Goal: Information Seeking & Learning: Understand process/instructions

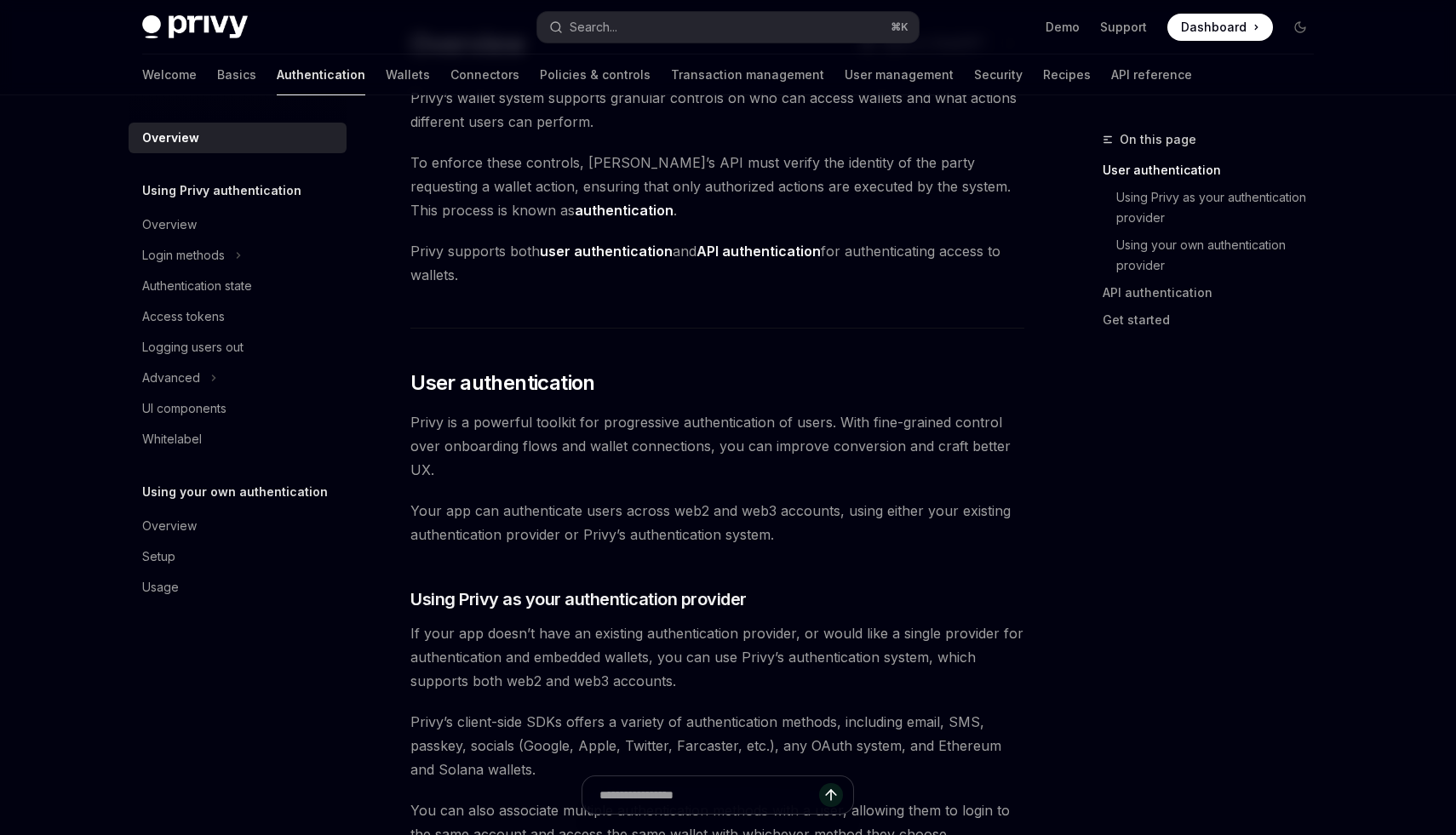
scroll to position [111, 0]
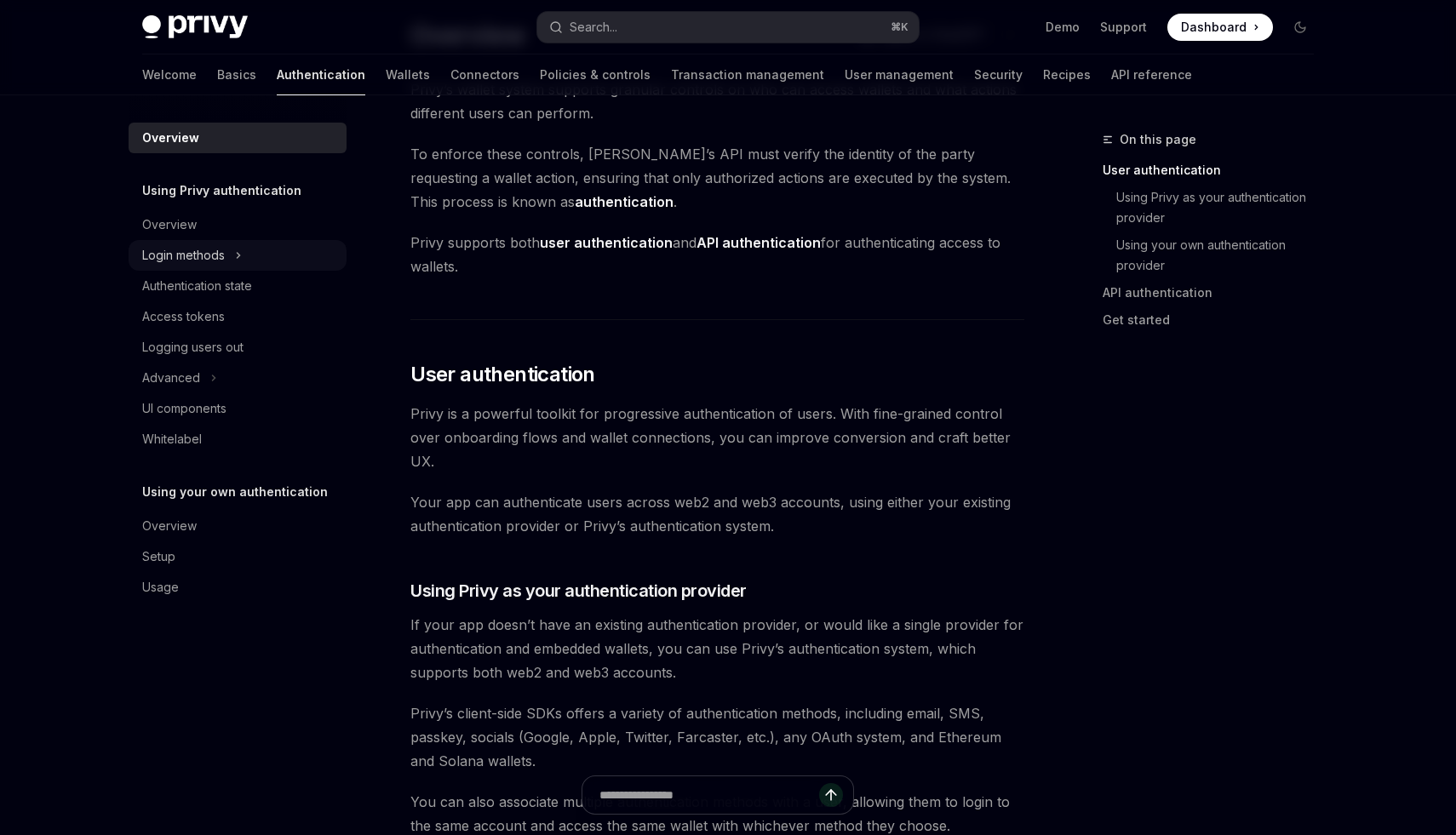
click at [173, 264] on div "Login methods" at bounding box center [183, 255] width 82 height 21
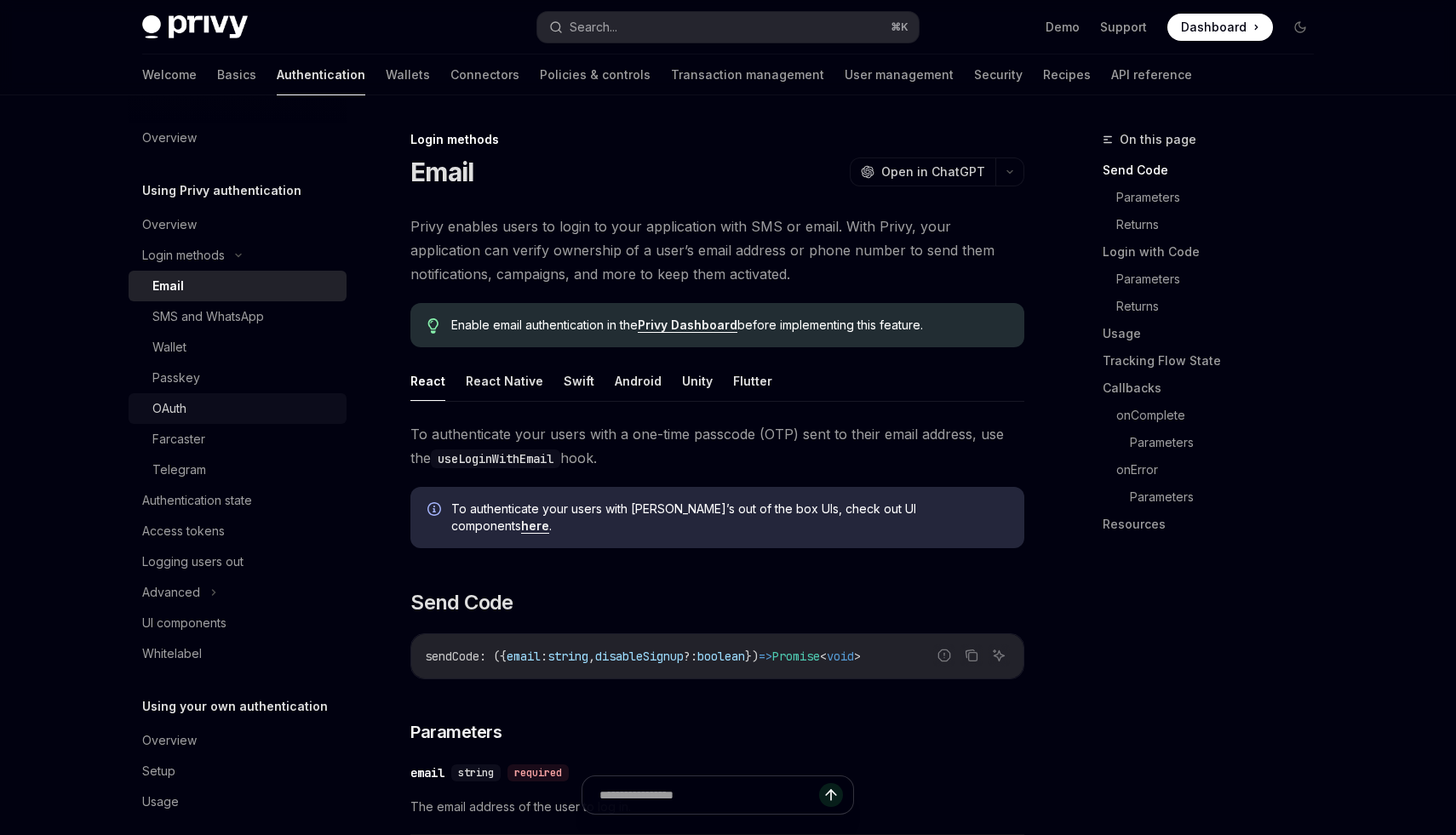
click at [195, 413] on div "OAuth" at bounding box center [243, 408] width 184 height 21
type textarea "*"
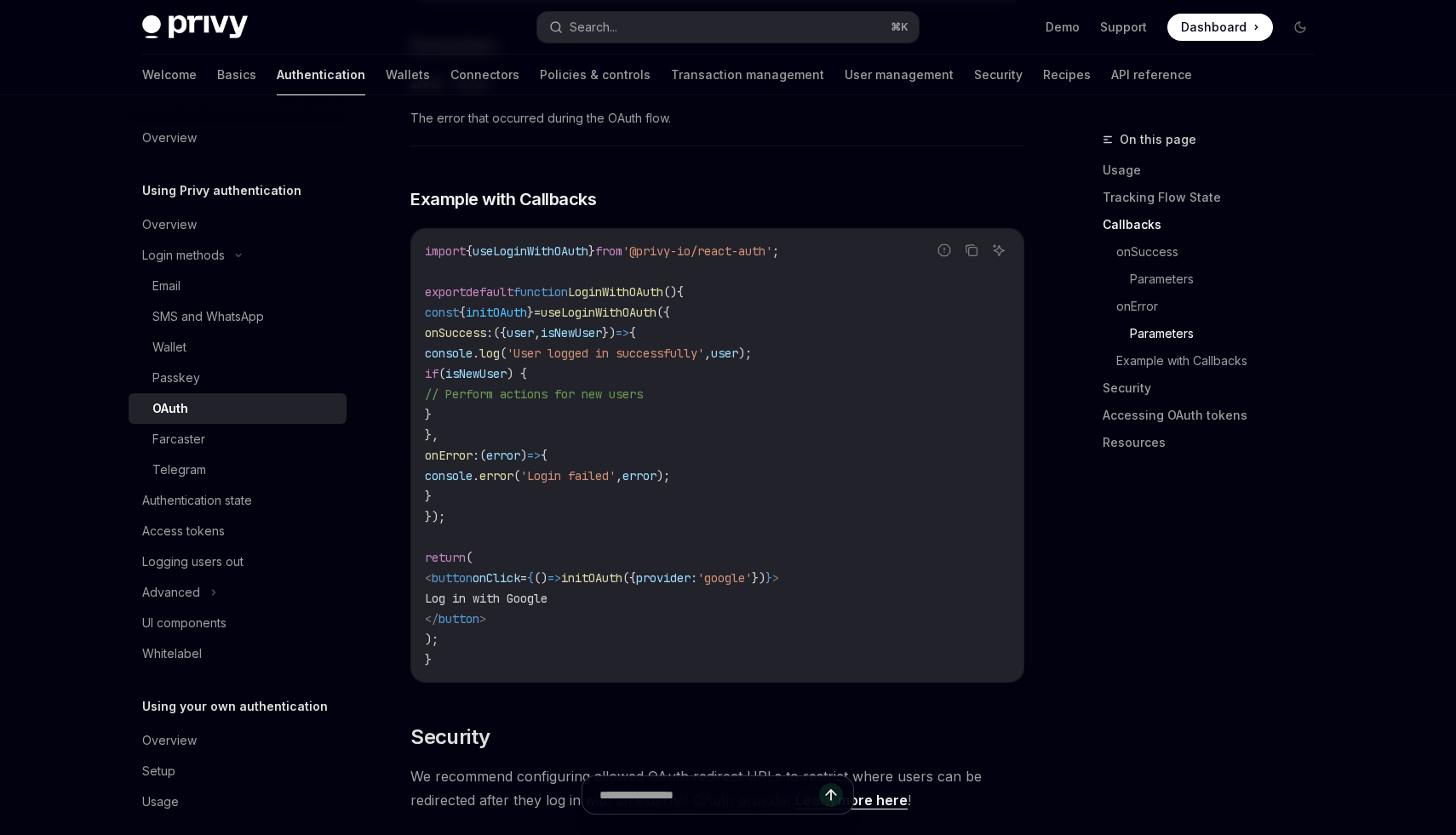
scroll to position [3040, 0]
click at [657, 308] on span "useLoginWithOAuth" at bounding box center [599, 316] width 116 height 15
drag, startPoint x: 455, startPoint y: 306, endPoint x: 511, endPoint y: 507, distance: 208.7
click at [511, 507] on code "import { useLoginWithOAuth } from '@privy-io/react-auth' ; export default funct…" at bounding box center [718, 459] width 585 height 429
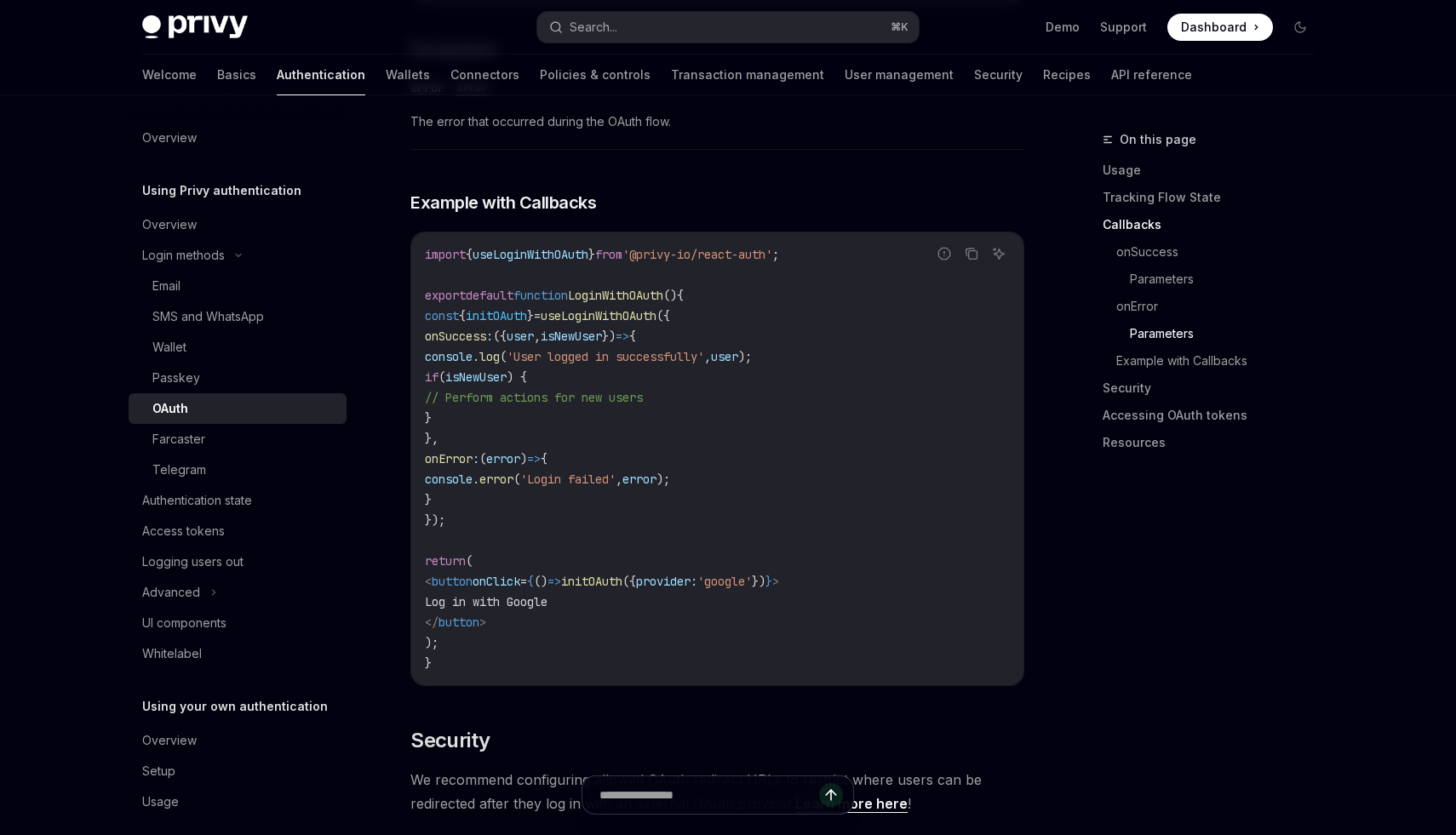
copy code "const { initOAuth } = useLoginWithOAuth ({ onSuccess : ({ user , isNewUser }) =…"
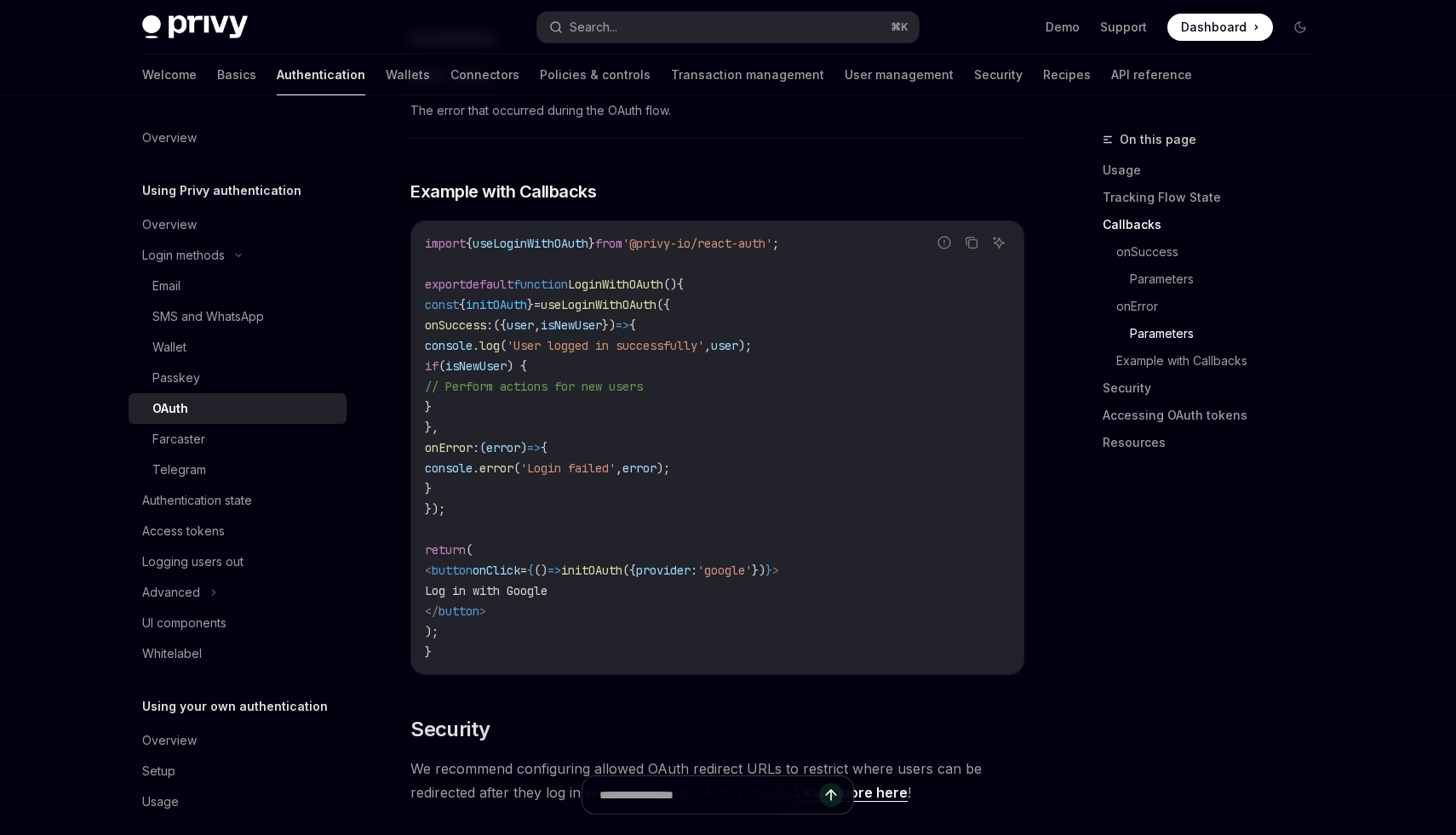
scroll to position [3053, 0]
click at [653, 489] on code "import { useLoginWithOAuth } from '@privy-io/react-auth' ; export default funct…" at bounding box center [718, 445] width 585 height 429
drag, startPoint x: 647, startPoint y: 547, endPoint x: 885, endPoint y: 540, distance: 238.1
click at [779, 560] on span "< button onClick = { () => initOAuth ({ provider: 'google' }) } >" at bounding box center [603, 567] width 355 height 15
copy span "initOAuth ({ provider: 'google' })"
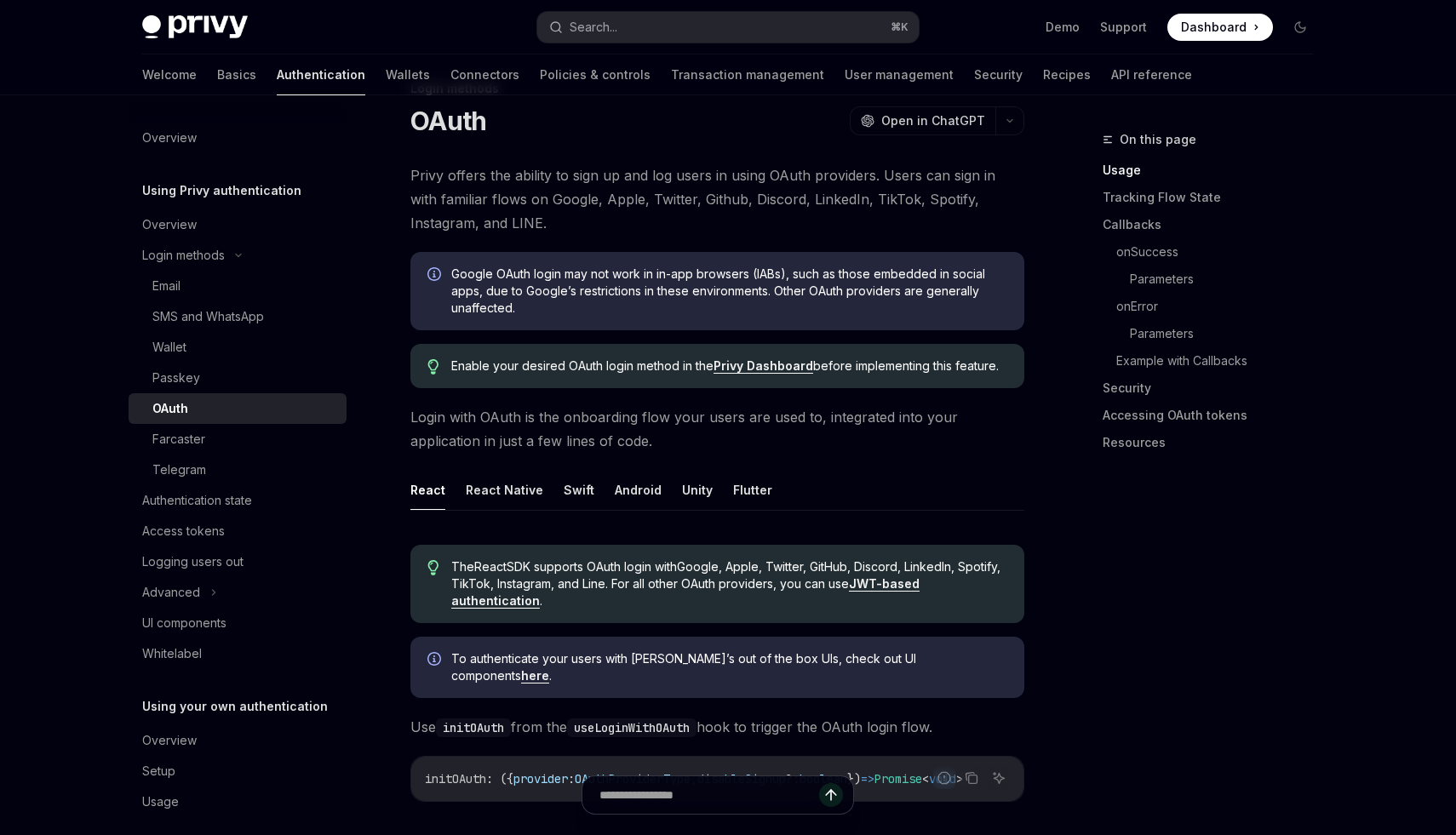
scroll to position [0, 0]
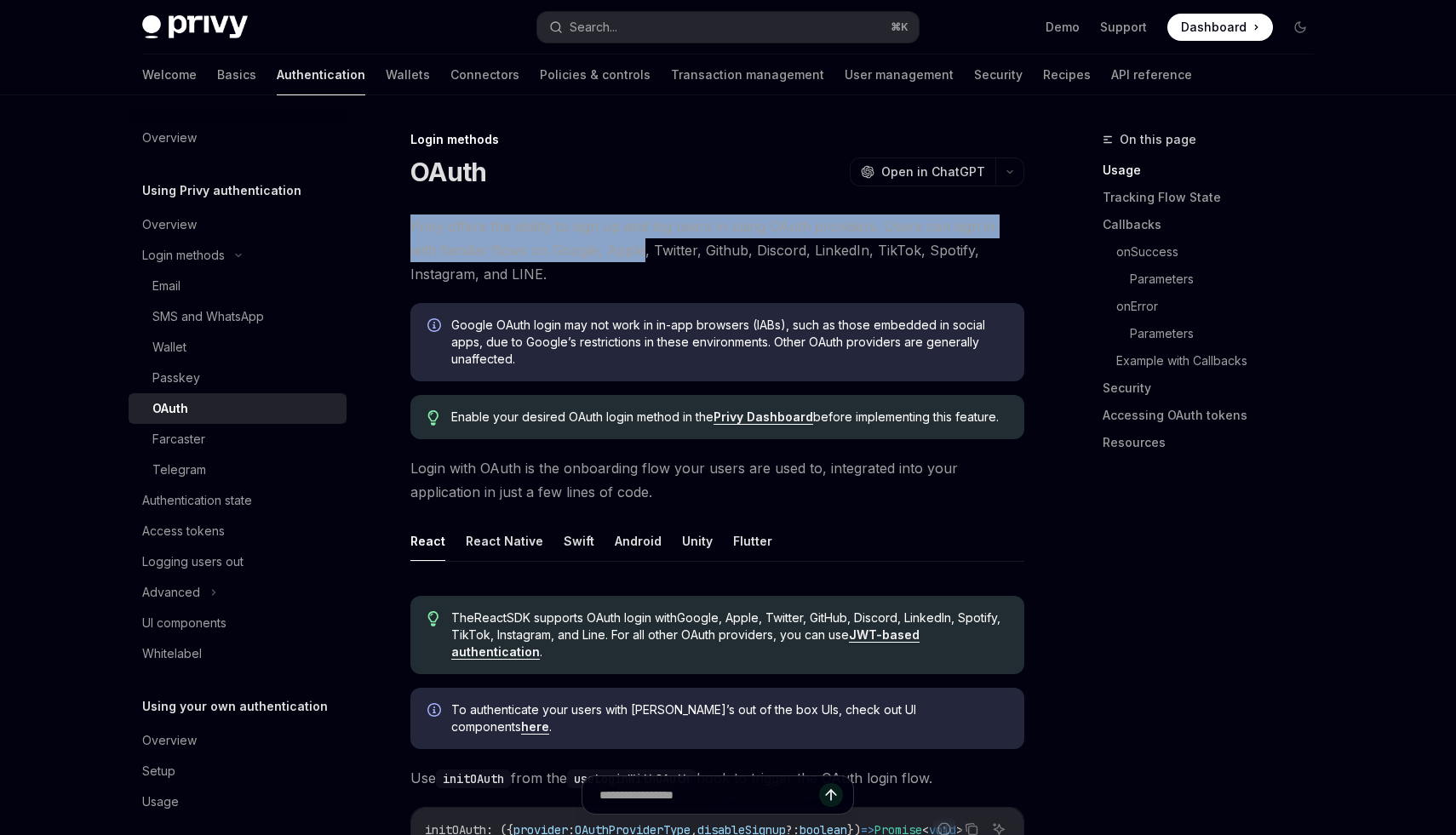
drag, startPoint x: 407, startPoint y: 225, endPoint x: 607, endPoint y: 242, distance: 200.7
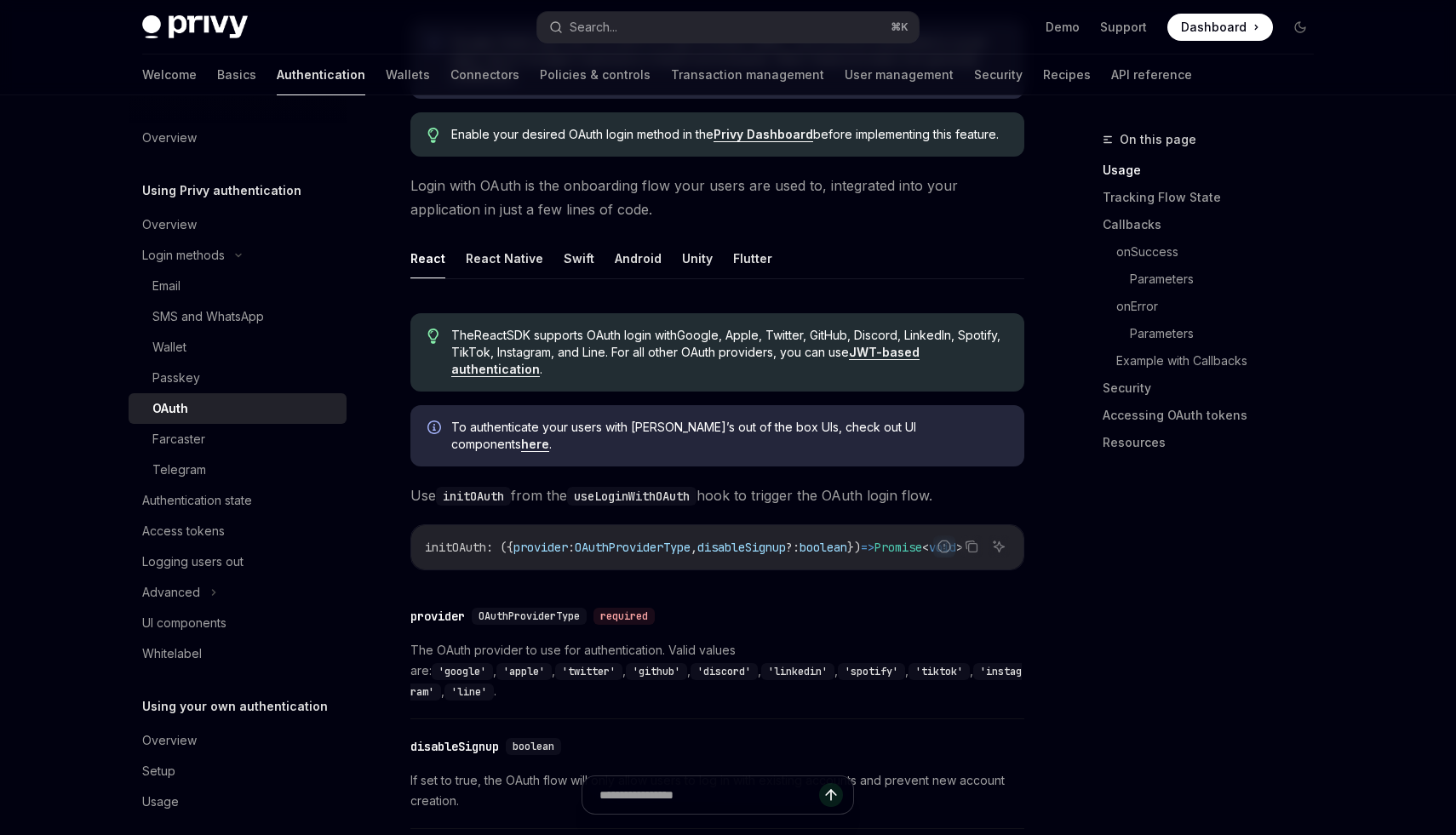
scroll to position [446, 0]
